Goal: Information Seeking & Learning: Learn about a topic

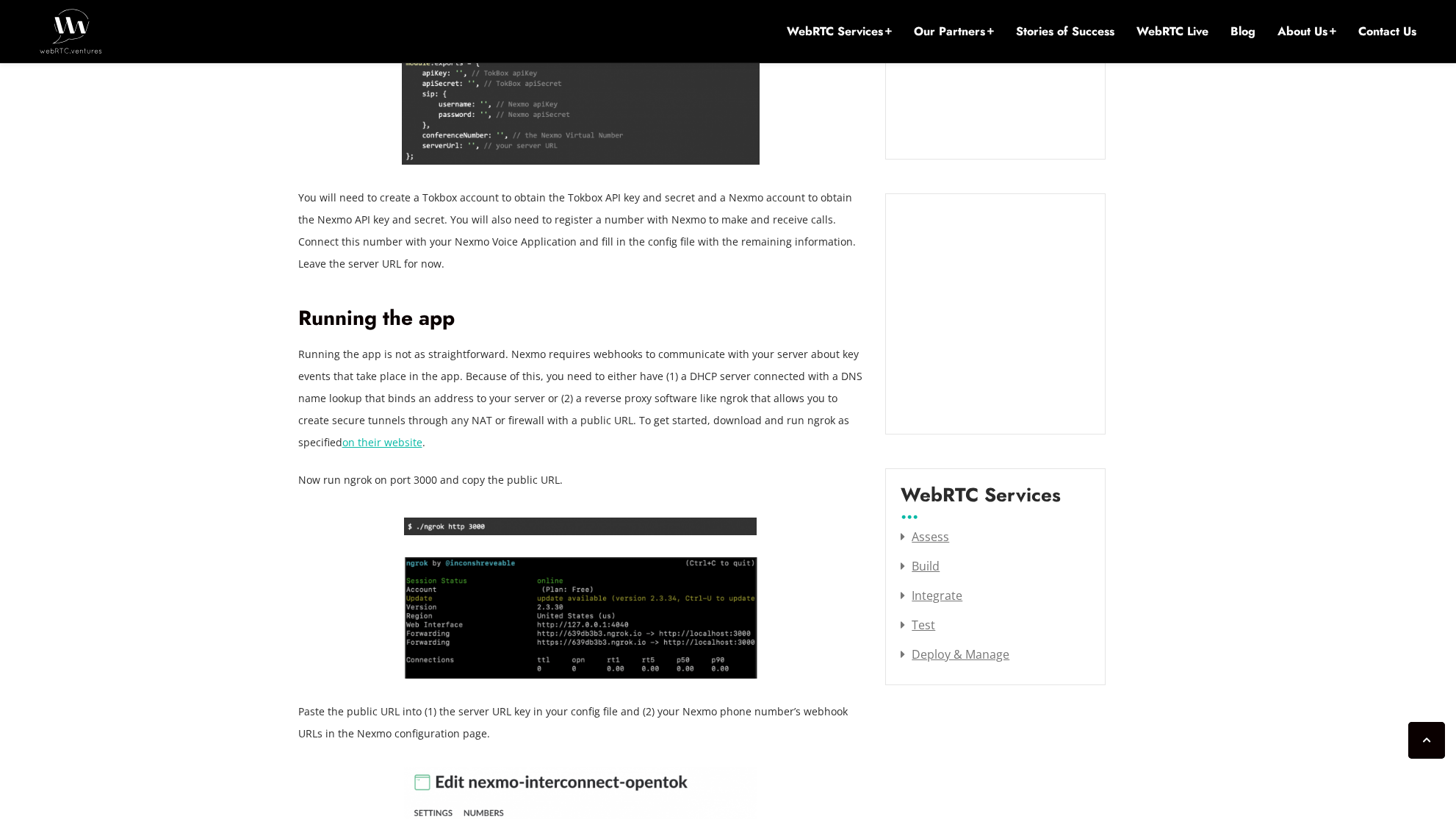
scroll to position [1468, 0]
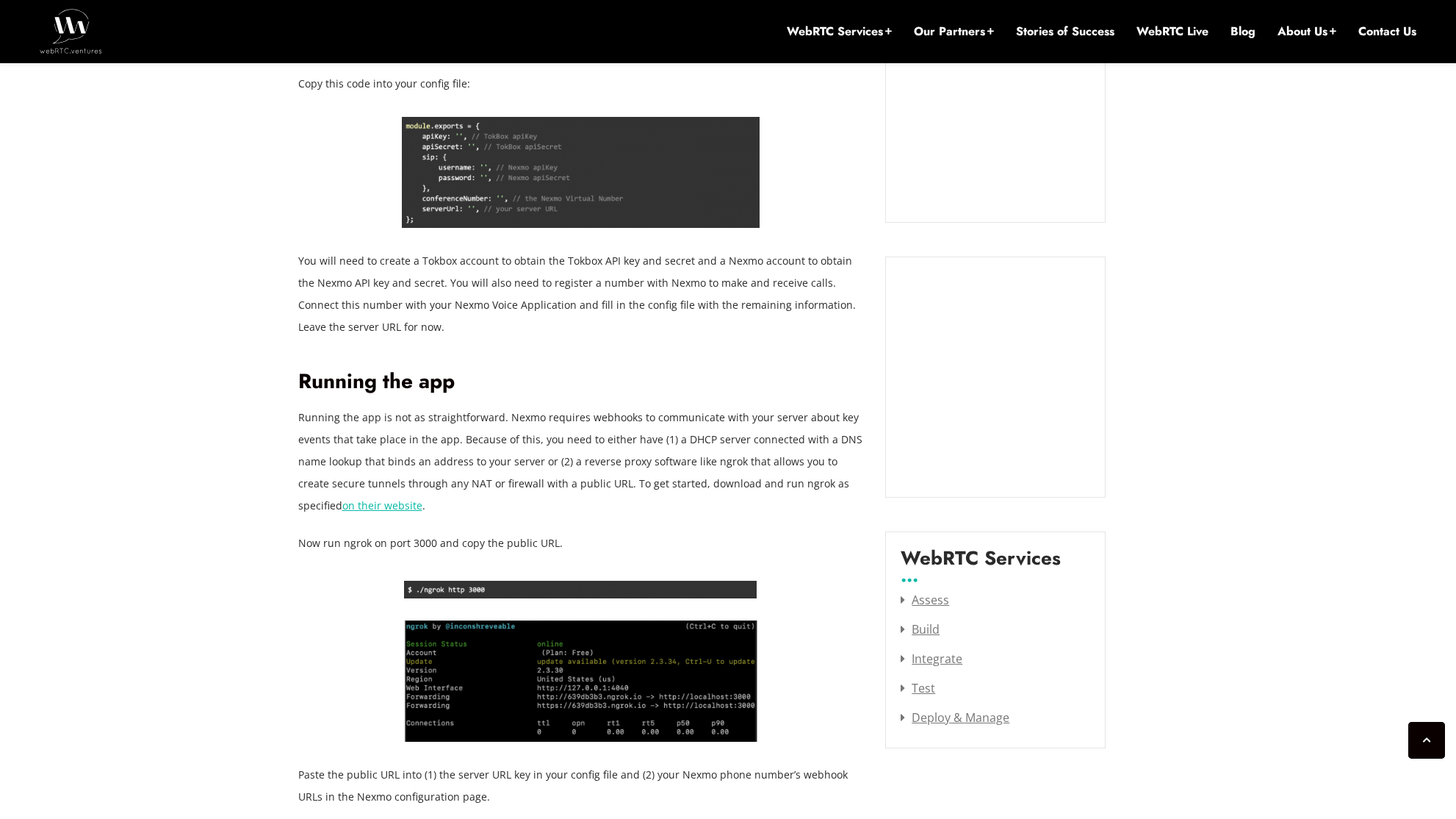
click at [343, 498] on link "on their website" at bounding box center [382, 505] width 80 height 14
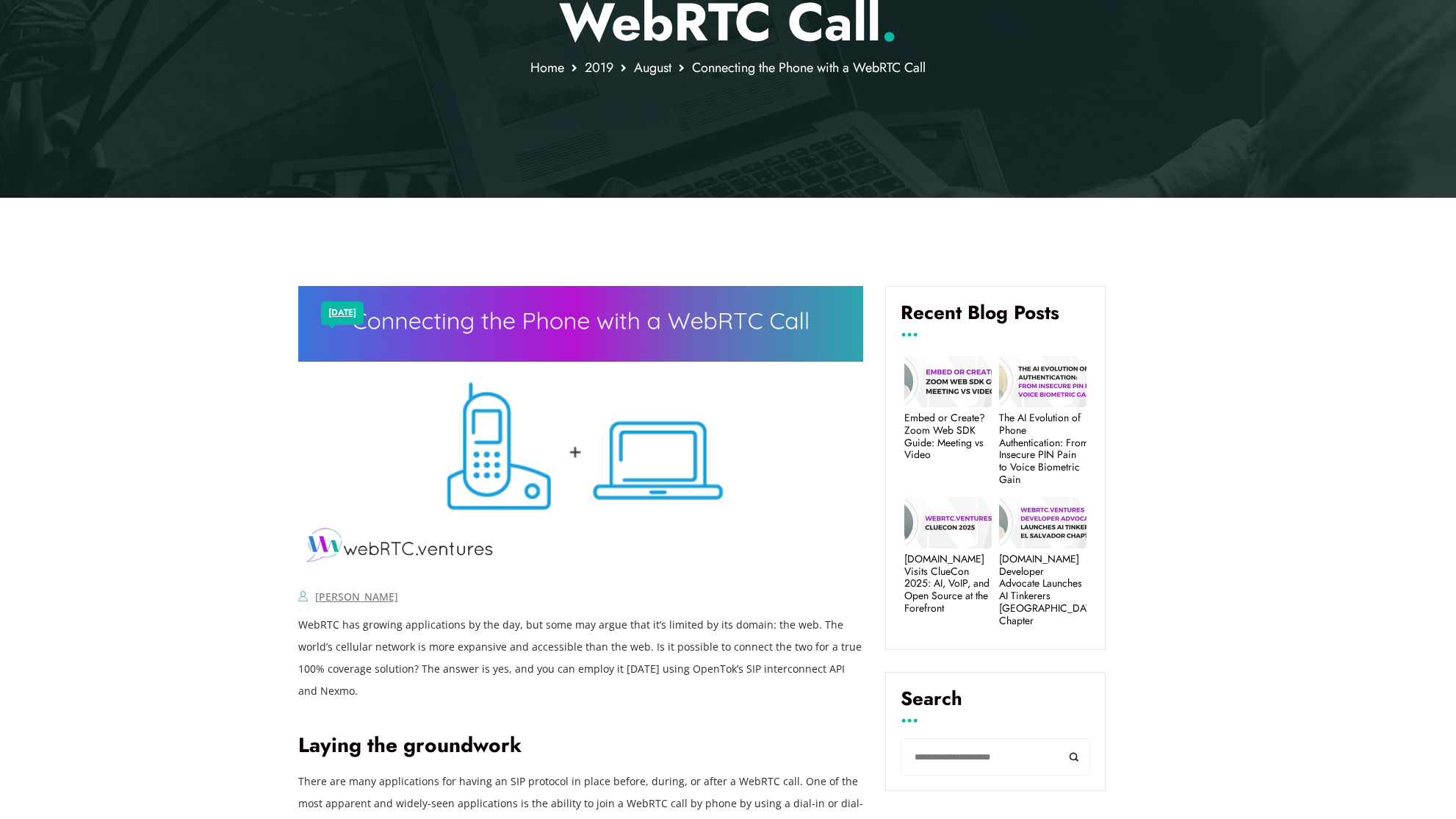
scroll to position [407, 0]
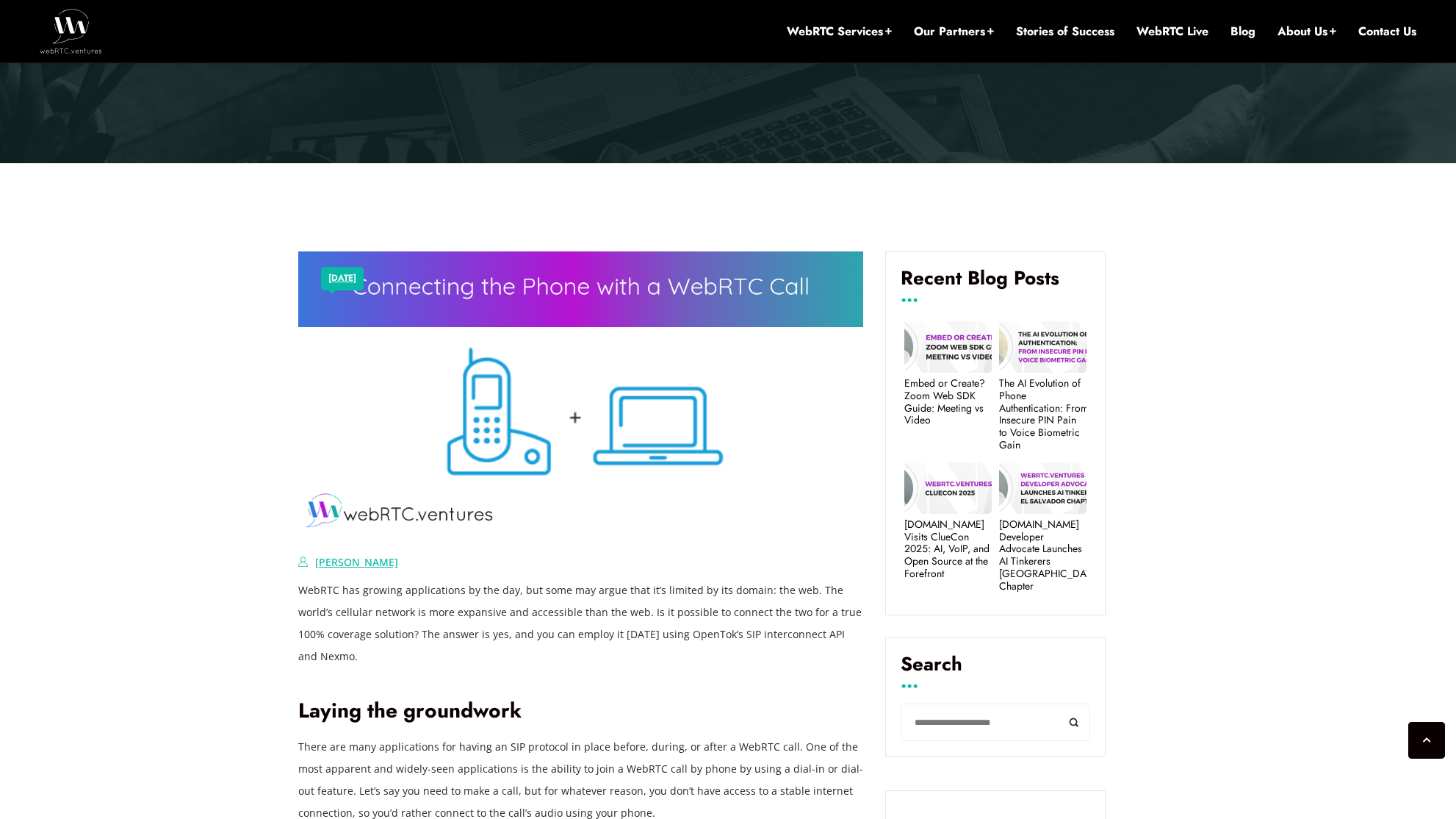
click at [332, 565] on link "[PERSON_NAME]" at bounding box center [356, 562] width 83 height 14
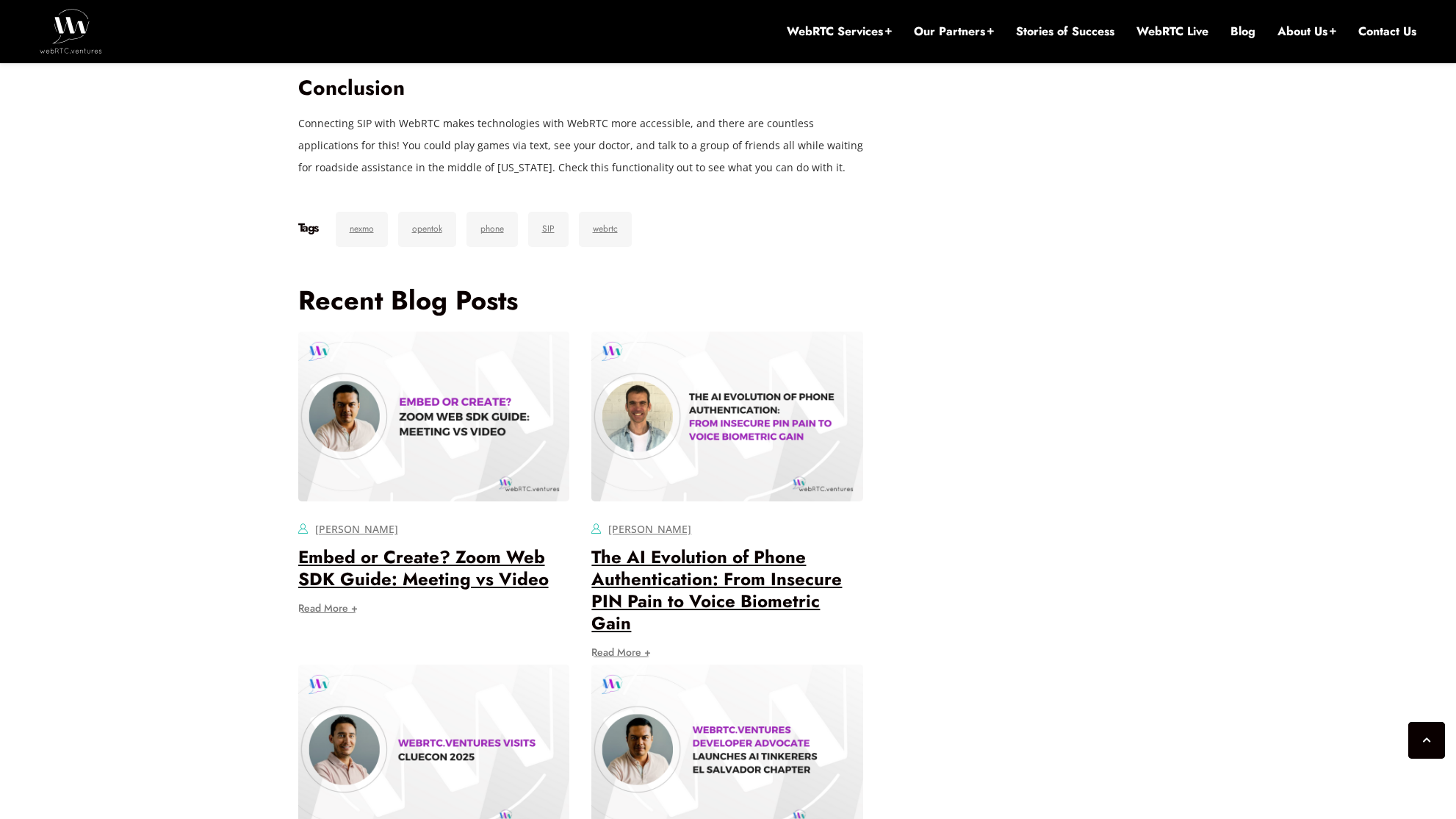
scroll to position [2865, 0]
